Goal: Transaction & Acquisition: Book appointment/travel/reservation

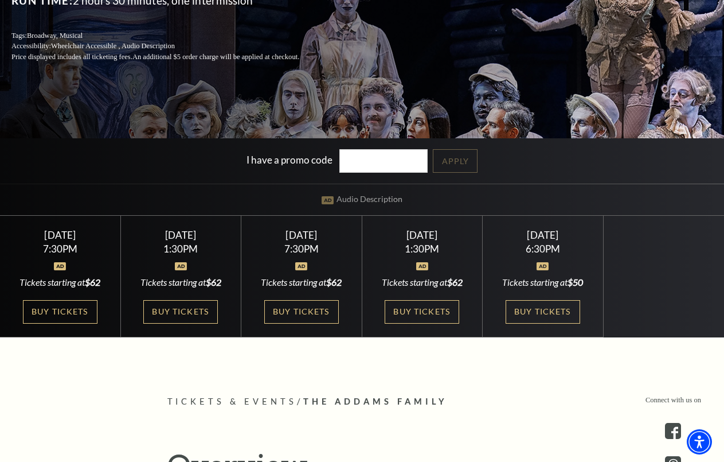
scroll to position [191, 0]
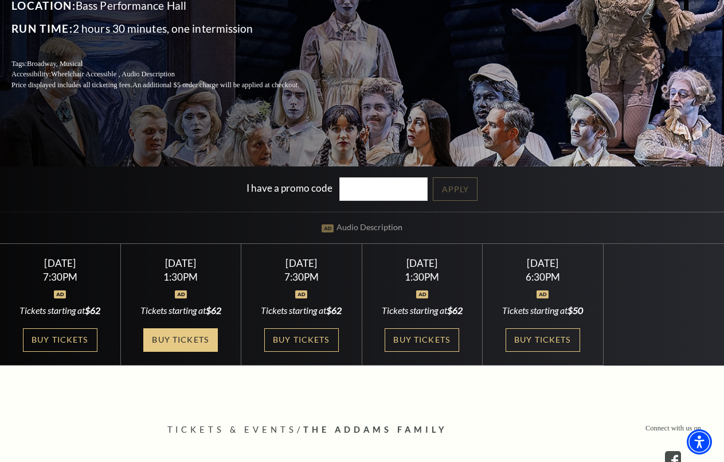
click at [166, 331] on link "Buy Tickets" at bounding box center [180, 340] width 75 height 24
click at [194, 340] on link "Buy Tickets" at bounding box center [180, 340] width 75 height 24
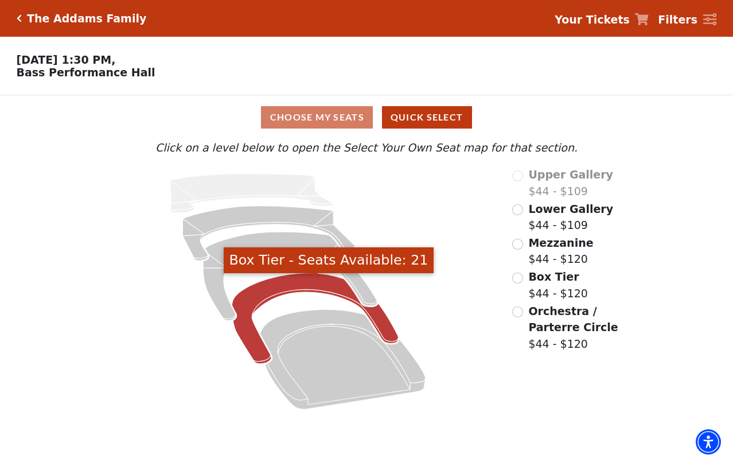
click at [292, 294] on icon "Box Tier - Seats Available: 21" at bounding box center [315, 318] width 166 height 91
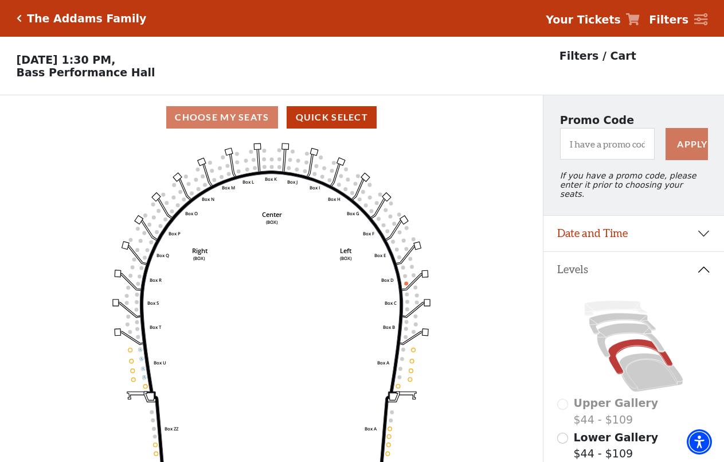
scroll to position [96, 0]
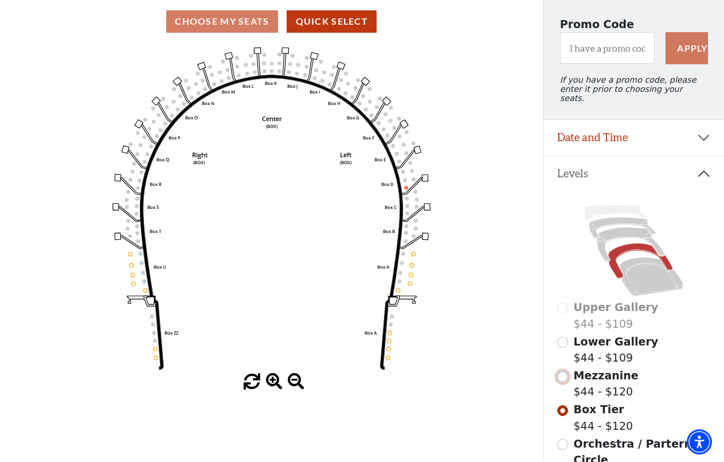
click at [565, 374] on input "Mezzanine$44 - $120\a" at bounding box center [562, 376] width 11 height 11
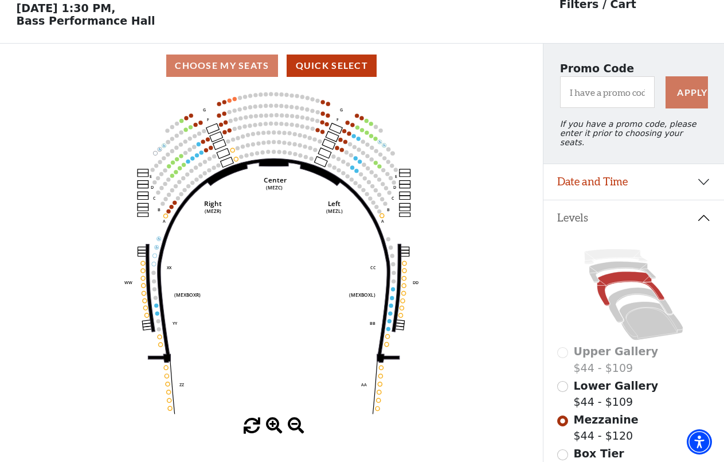
scroll to position [53, 0]
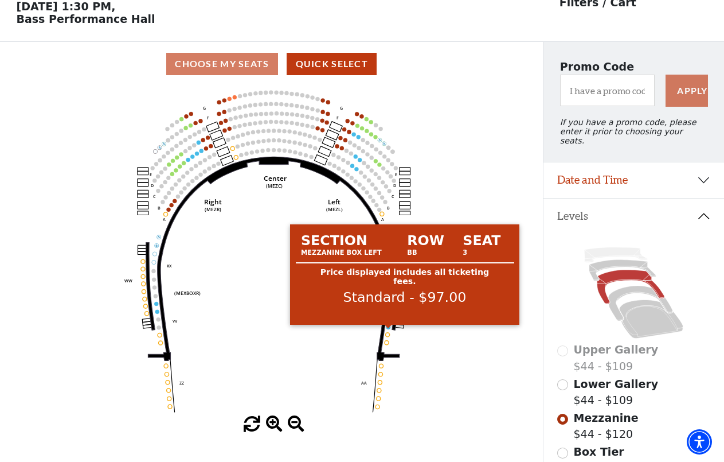
click at [388, 329] on circle at bounding box center [388, 327] width 4 height 4
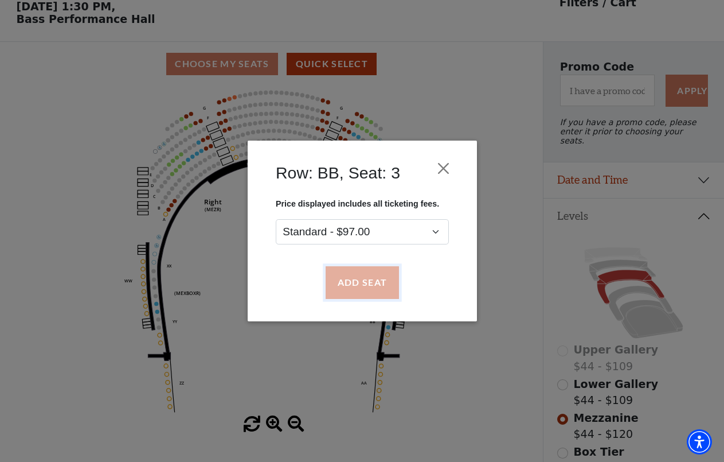
click at [369, 287] on button "Add Seat" at bounding box center [361, 283] width 73 height 32
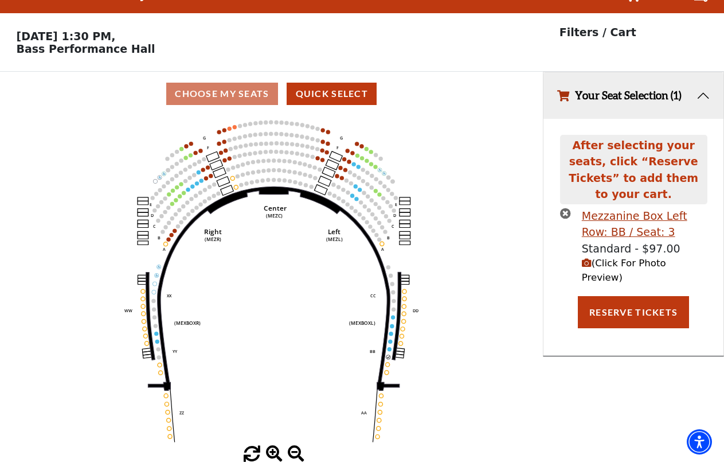
scroll to position [0, 0]
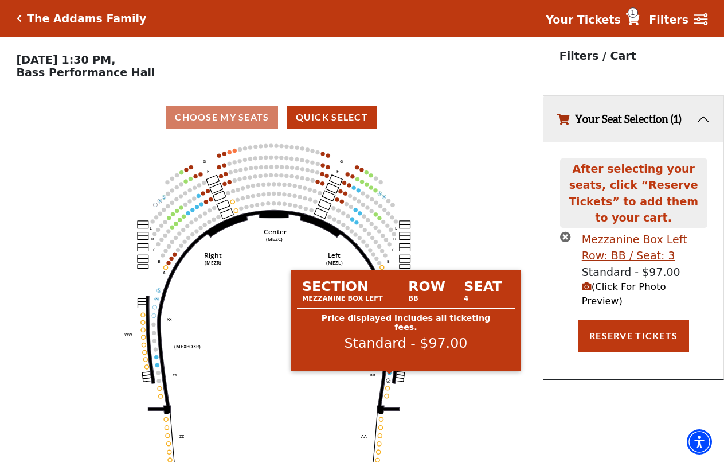
click at [389, 374] on circle at bounding box center [390, 372] width 4 height 4
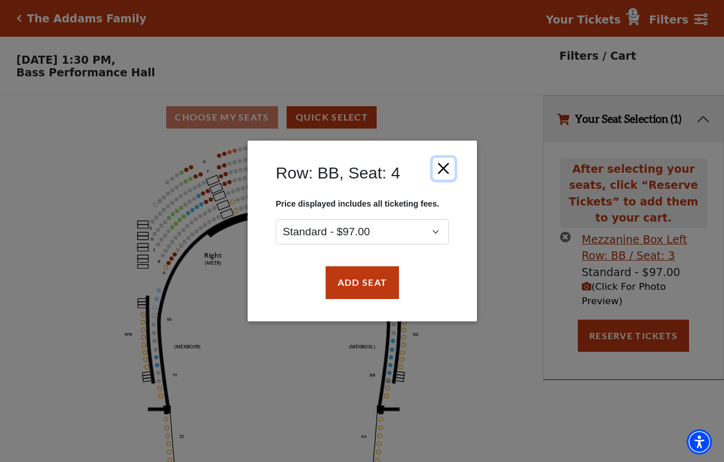
click at [444, 174] on button "Close" at bounding box center [443, 169] width 22 height 22
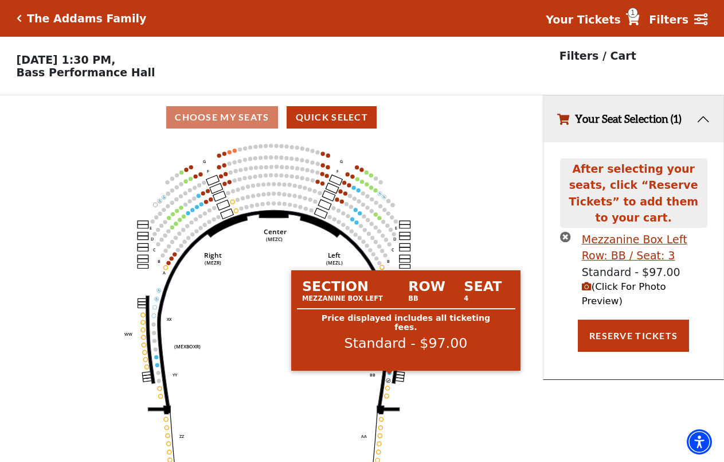
click at [390, 374] on circle at bounding box center [390, 372] width 4 height 4
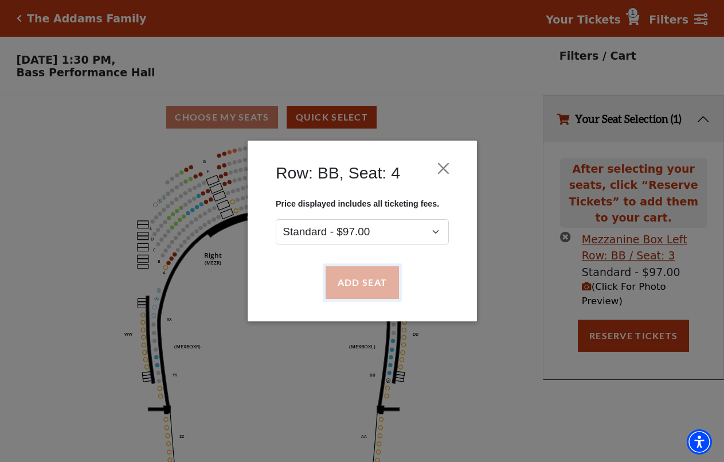
click at [362, 284] on button "Add Seat" at bounding box center [361, 283] width 73 height 32
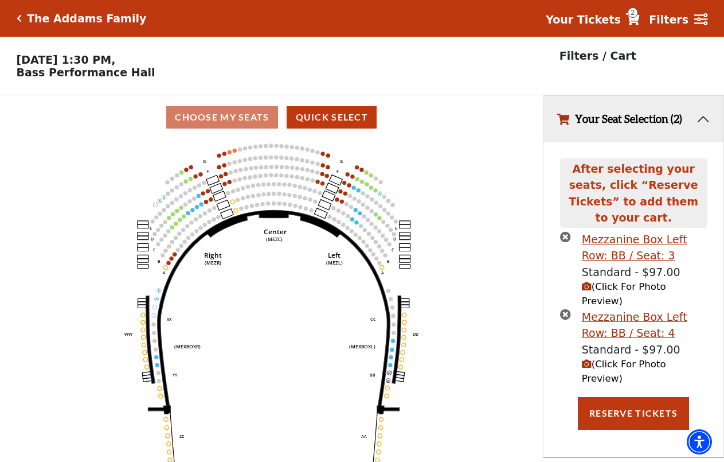
scroll to position [28, 0]
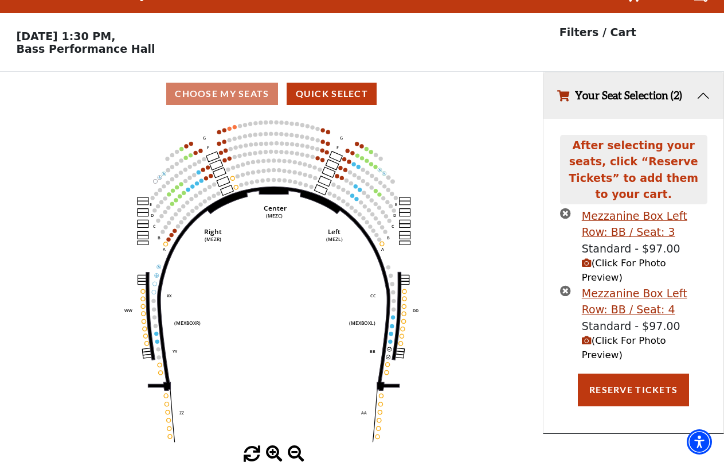
click at [568, 208] on icon "times-circle" at bounding box center [565, 213] width 11 height 11
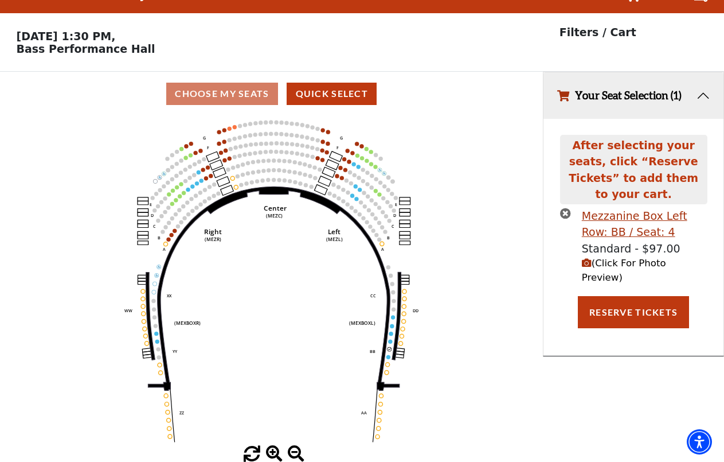
click at [568, 208] on icon "times-circle" at bounding box center [565, 213] width 11 height 11
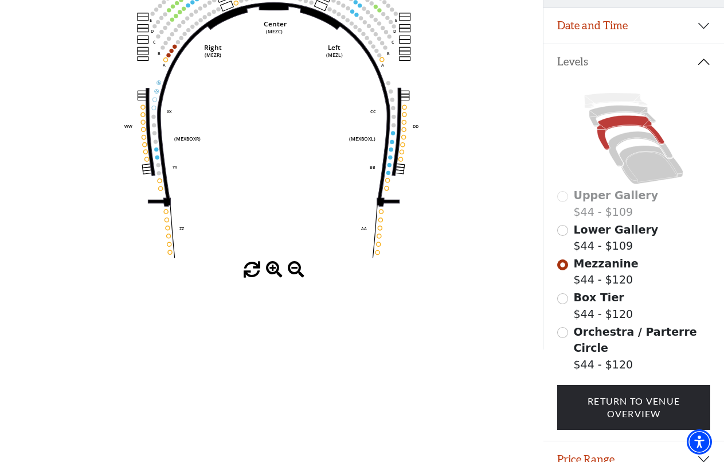
scroll to position [214, 0]
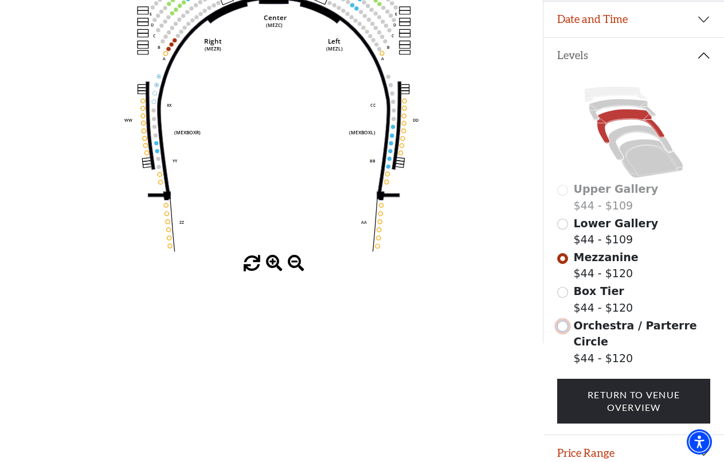
click at [564, 326] on input "Orchestra / Parterre Circle$44 - $120\a" at bounding box center [562, 326] width 11 height 11
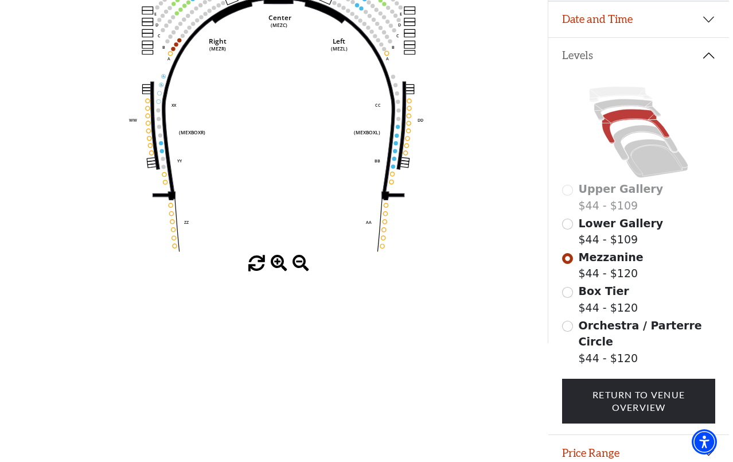
scroll to position [0, 0]
